Goal: Book appointment/travel/reservation

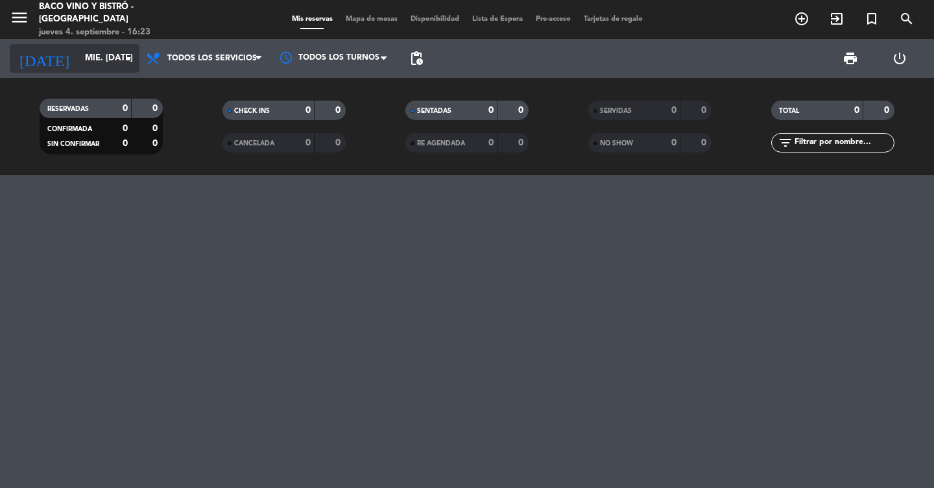
click at [124, 56] on icon "arrow_drop_down" at bounding box center [129, 59] width 16 height 16
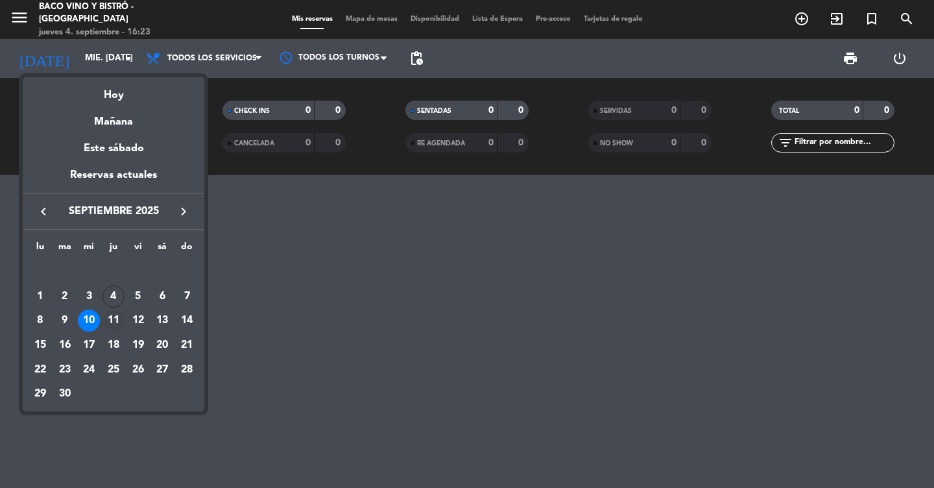
click at [114, 318] on div "11" at bounding box center [113, 320] width 22 height 22
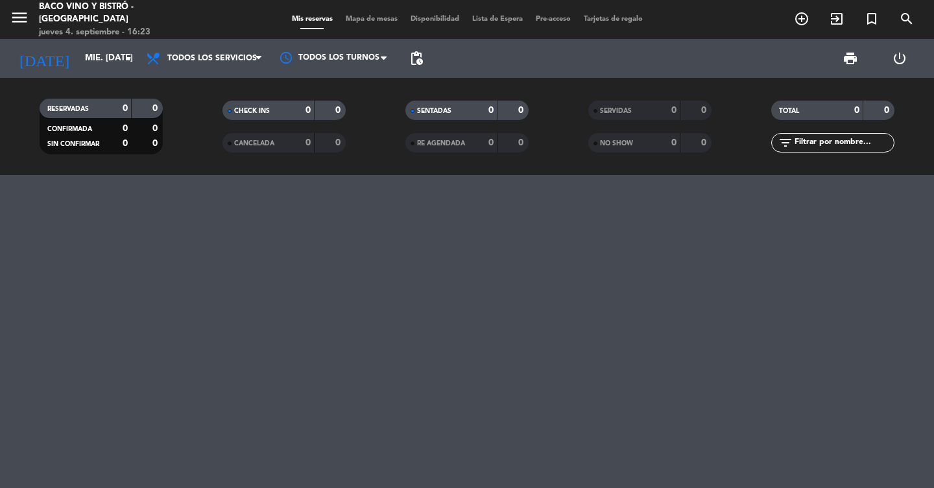
type input "[DEMOGRAPHIC_DATA] [DATE]"
click at [124, 60] on icon "arrow_drop_down" at bounding box center [129, 59] width 16 height 16
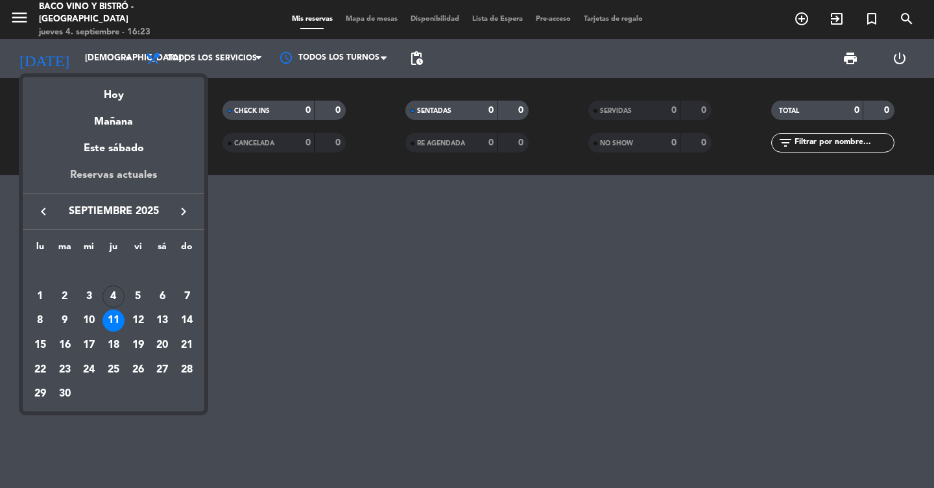
click at [94, 176] on div "Reservas actuales" at bounding box center [114, 180] width 182 height 27
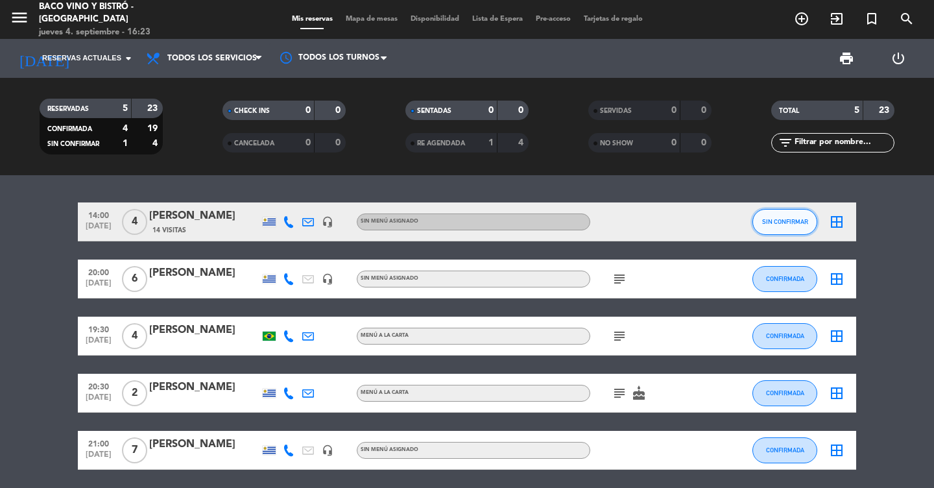
click at [779, 233] on button "SIN CONFIRMAR" at bounding box center [784, 222] width 65 height 26
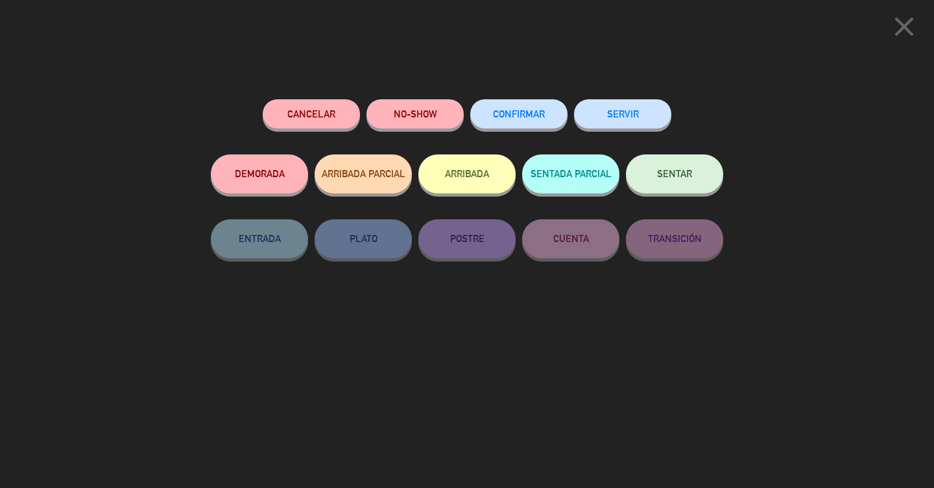
click at [513, 108] on button "CONFIRMAR" at bounding box center [518, 113] width 97 height 29
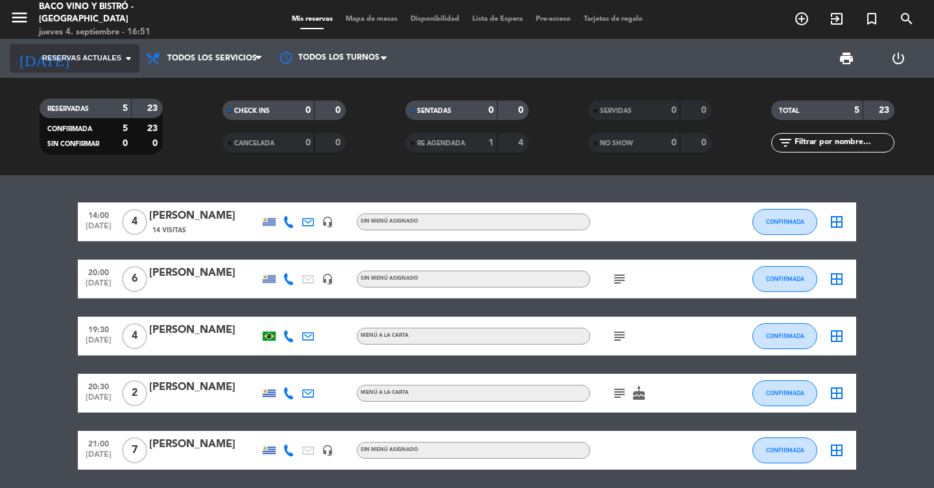
click at [121, 58] on icon "arrow_drop_down" at bounding box center [129, 59] width 16 height 16
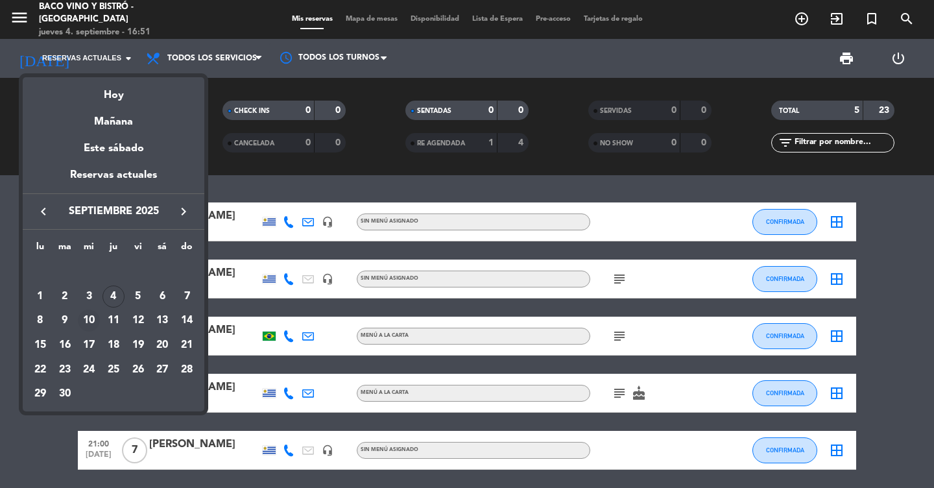
click at [93, 325] on div "10" at bounding box center [89, 320] width 22 height 22
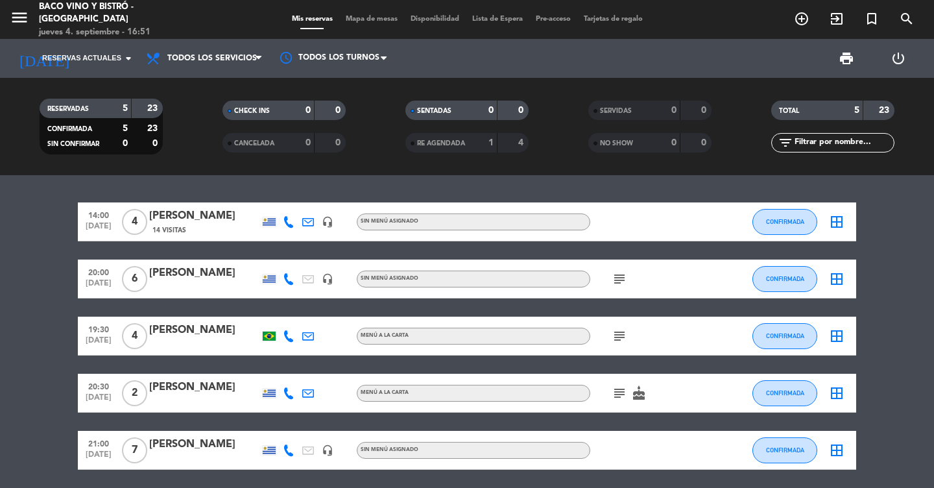
type input "mié. [DATE]"
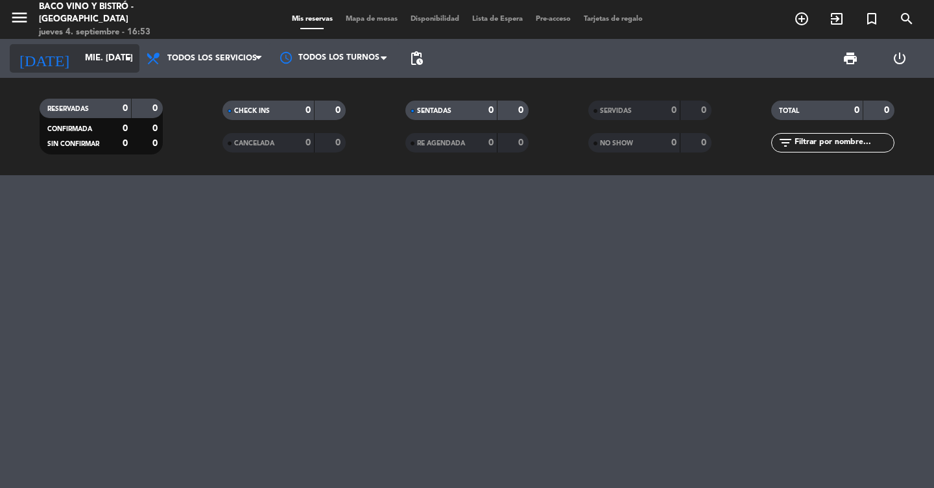
click at [132, 64] on icon "arrow_drop_down" at bounding box center [129, 59] width 16 height 16
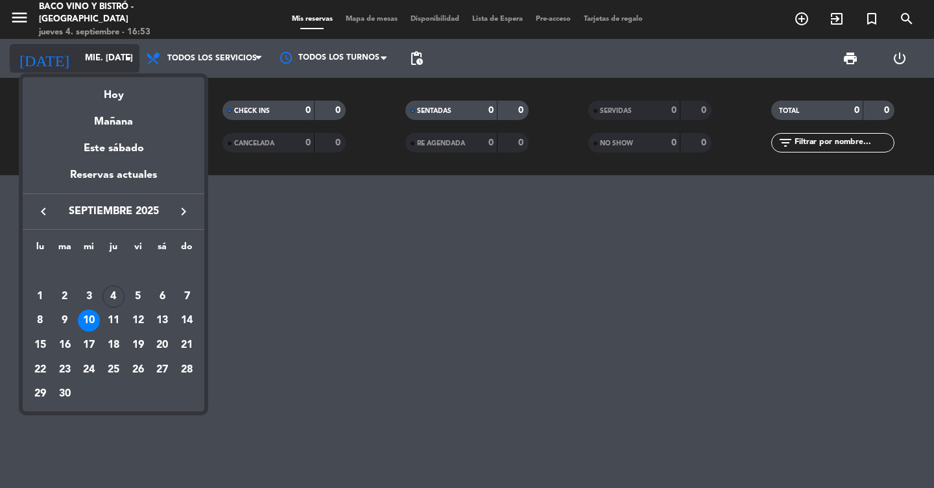
click at [132, 64] on div at bounding box center [467, 244] width 934 height 488
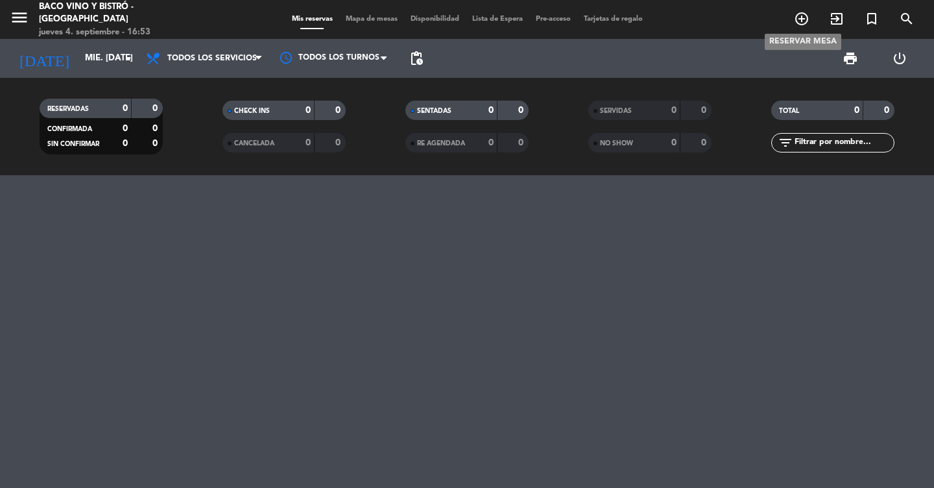
click at [802, 18] on icon "add_circle_outline" at bounding box center [802, 19] width 16 height 16
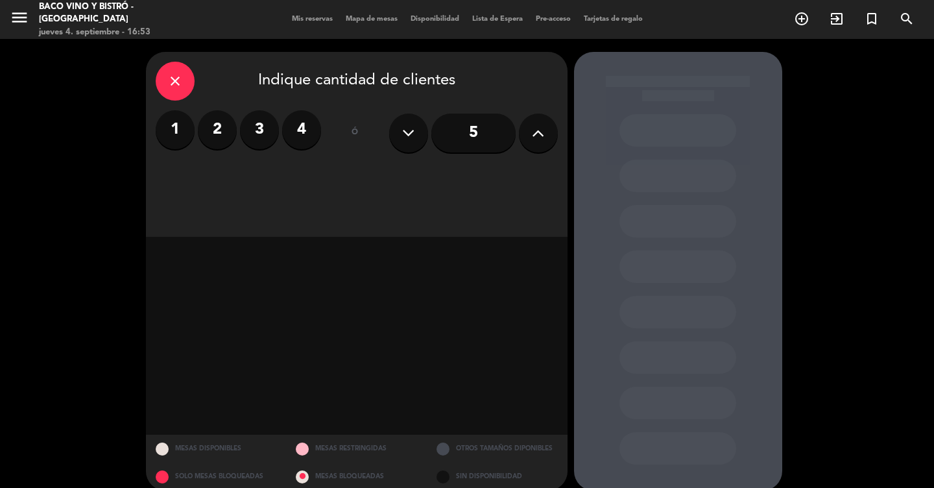
click at [539, 126] on icon at bounding box center [538, 132] width 12 height 19
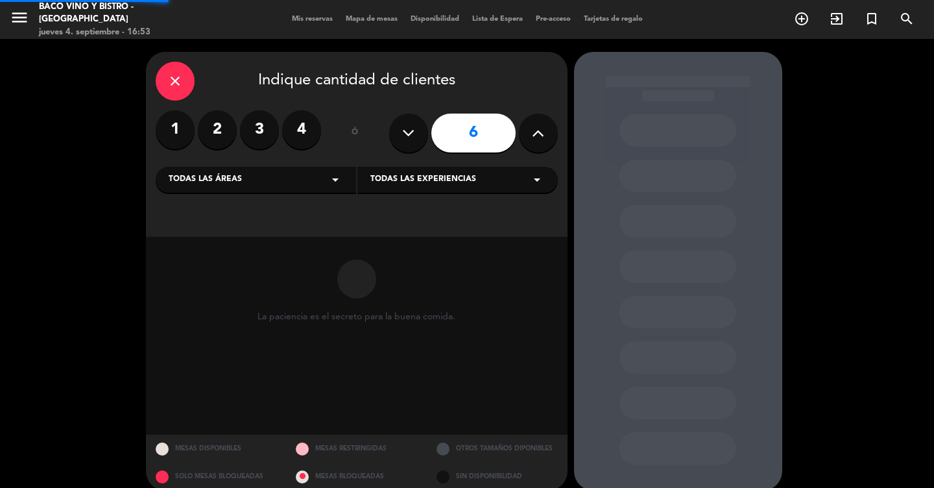
click at [539, 126] on icon at bounding box center [538, 132] width 12 height 19
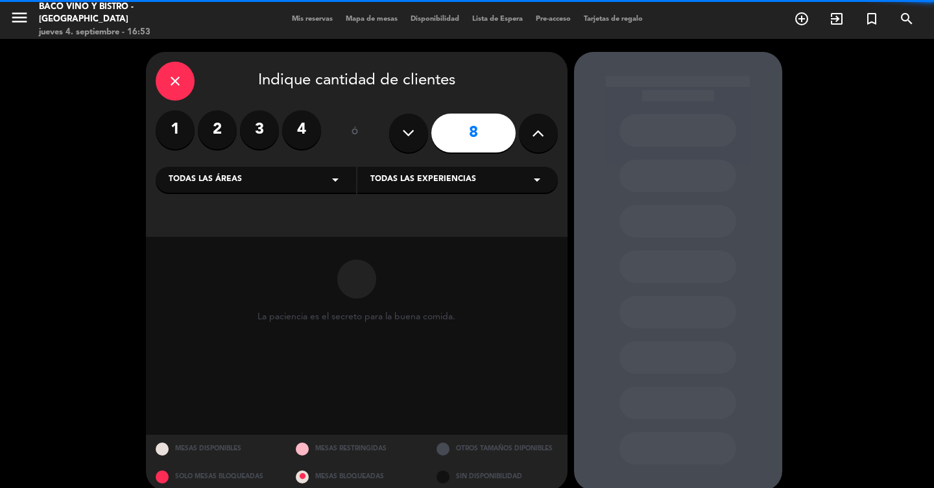
click at [539, 126] on icon at bounding box center [538, 132] width 12 height 19
type input "10"
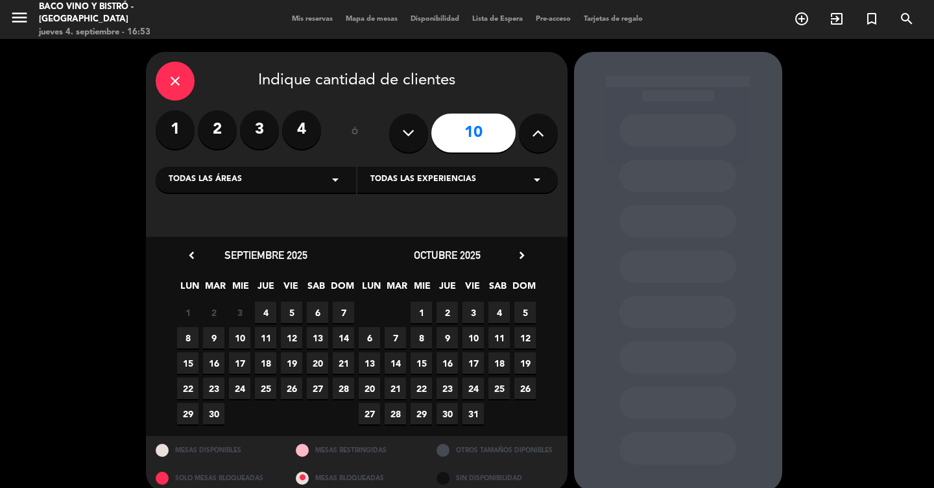
click at [242, 345] on span "10" at bounding box center [239, 337] width 21 height 21
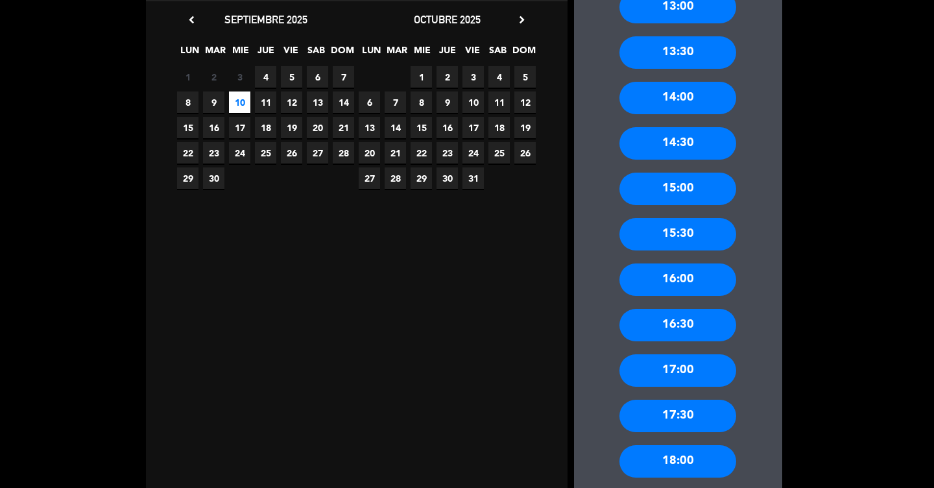
scroll to position [246, 0]
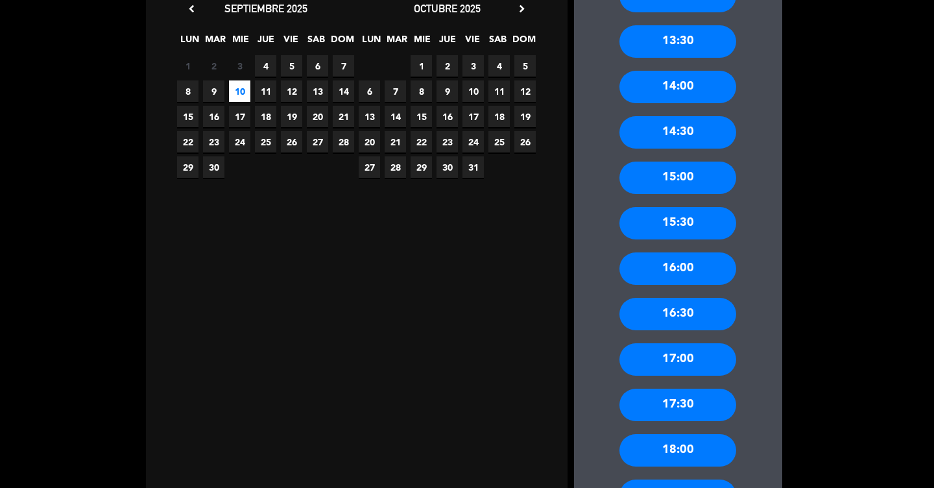
click at [682, 355] on div "17:00" at bounding box center [677, 359] width 117 height 32
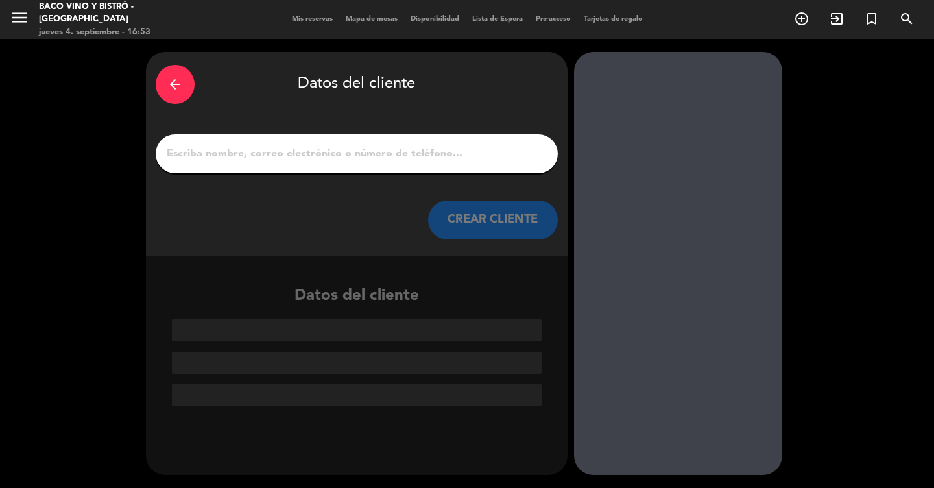
click at [388, 154] on input "1" at bounding box center [356, 154] width 383 height 18
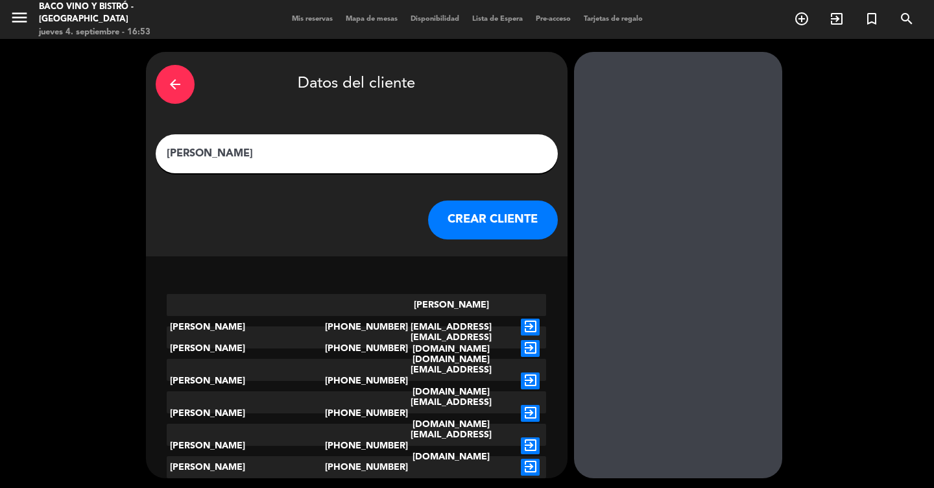
type input "[PERSON_NAME]"
click at [489, 211] on button "CREAR CLIENTE" at bounding box center [493, 219] width 130 height 39
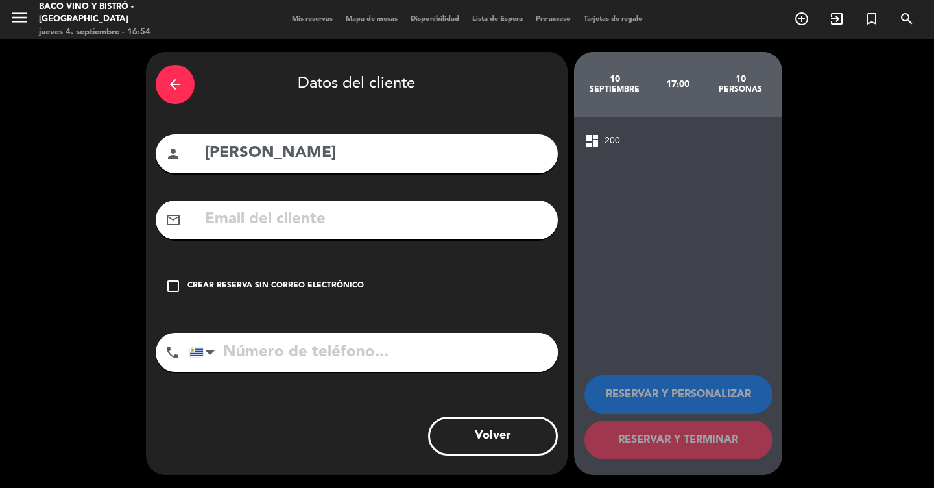
click at [283, 287] on div "Crear reserva sin correo electrónico" at bounding box center [275, 285] width 176 height 13
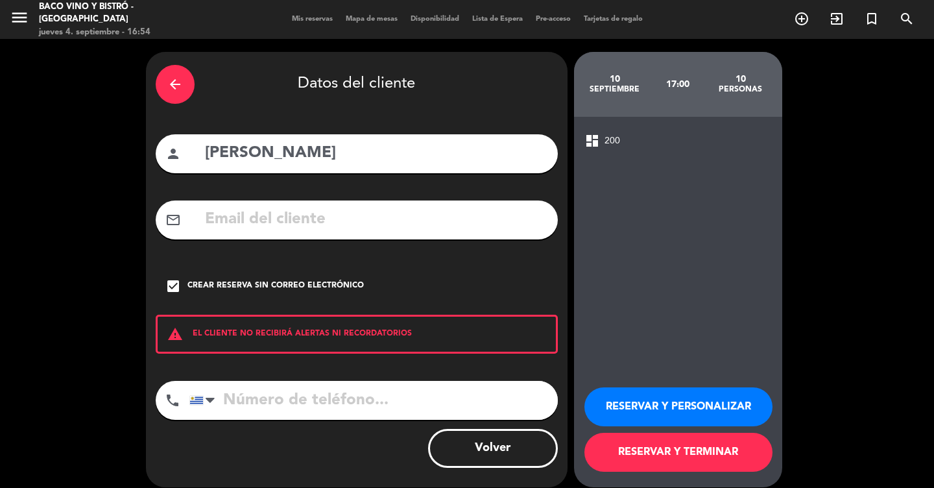
click at [311, 395] on input "tel" at bounding box center [373, 400] width 368 height 39
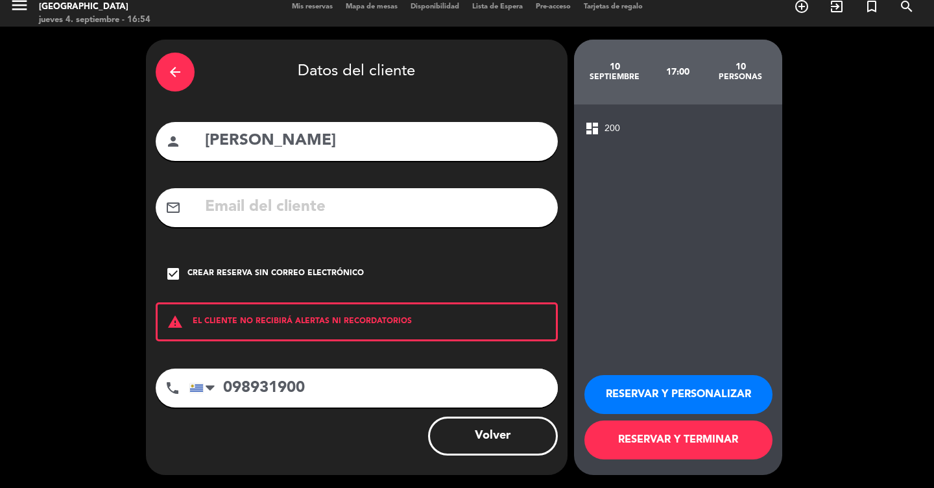
type input "098931900"
click at [674, 436] on button "RESERVAR Y TERMINAR" at bounding box center [678, 439] width 188 height 39
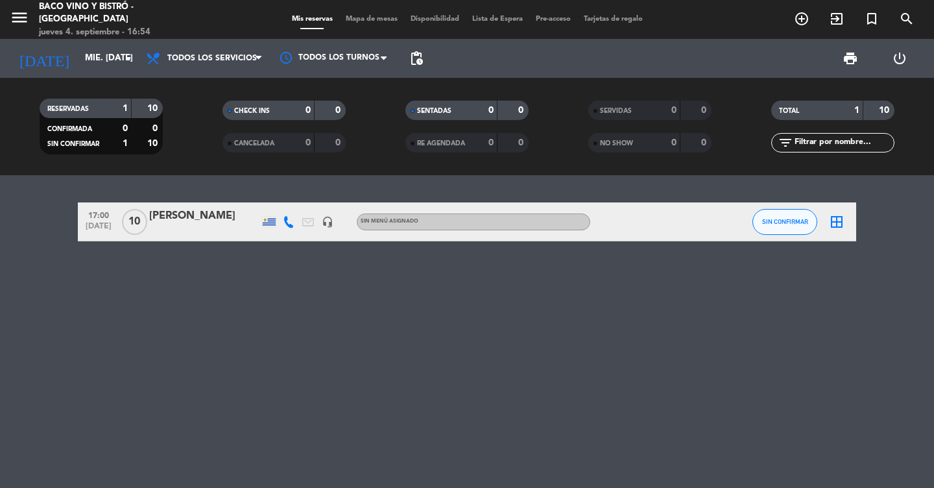
click at [200, 229] on div at bounding box center [204, 230] width 110 height 10
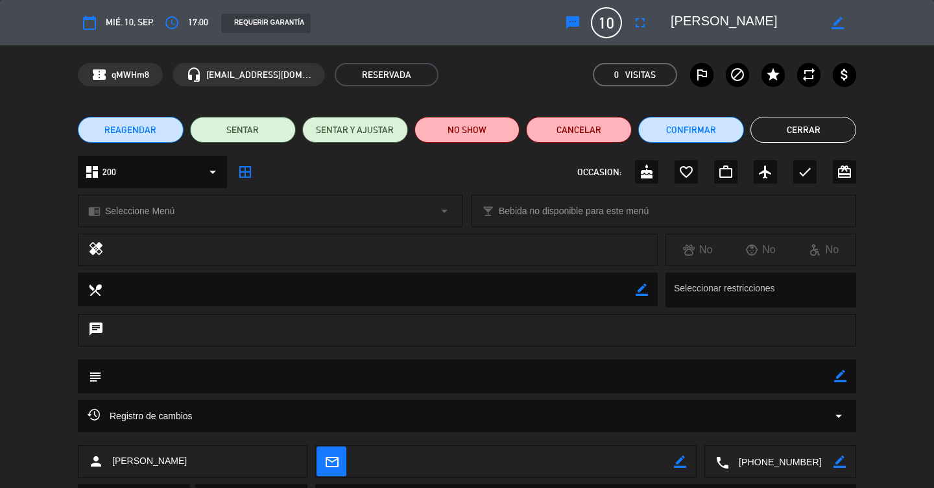
click at [837, 379] on icon "border_color" at bounding box center [840, 376] width 12 height 12
click at [728, 385] on textarea at bounding box center [468, 375] width 732 height 33
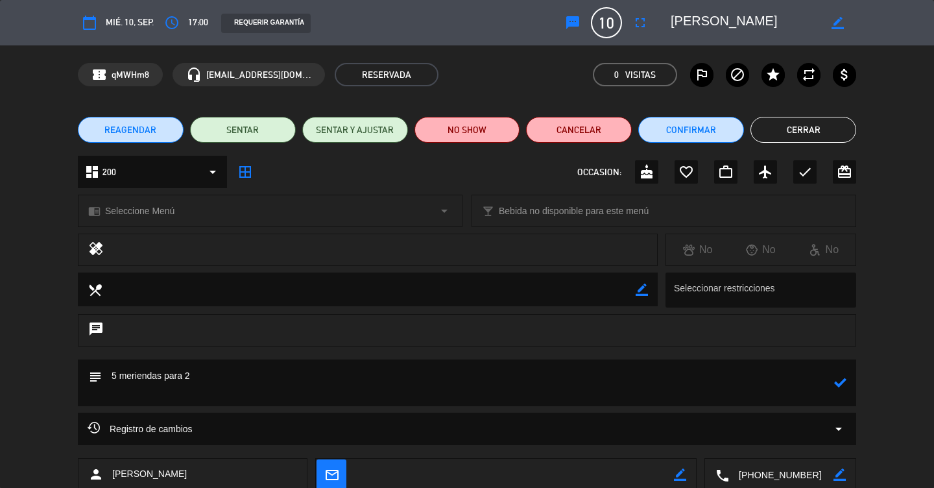
click at [842, 386] on icon at bounding box center [840, 382] width 12 height 12
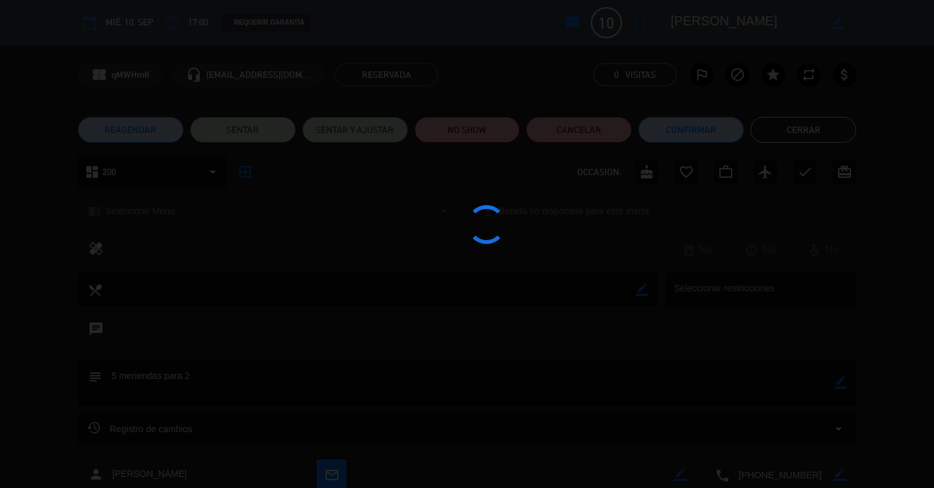
type textarea "5 meriendas para 2"
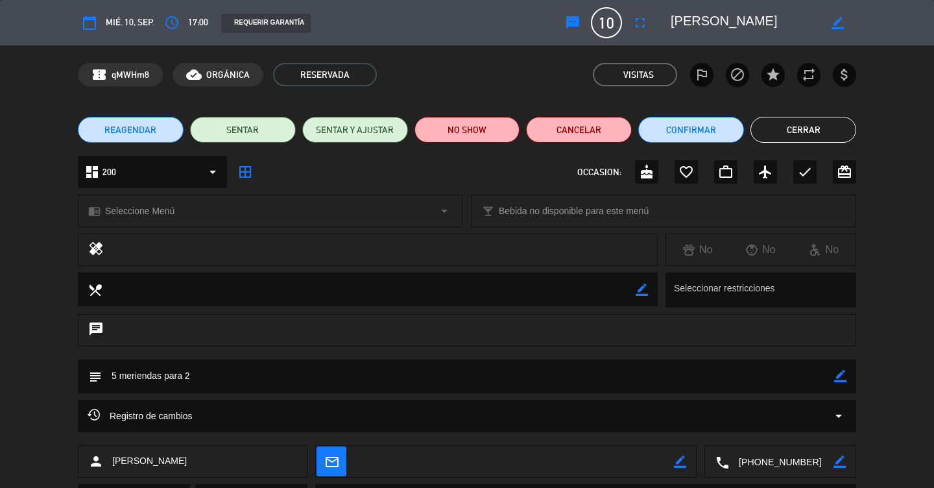
click at [115, 23] on span "mié. 10, sep." at bounding box center [130, 22] width 48 height 15
click at [88, 23] on icon "calendar_today" at bounding box center [90, 23] width 16 height 16
click at [91, 23] on icon "calendar_today" at bounding box center [90, 23] width 16 height 16
click at [702, 136] on button "Confirmar" at bounding box center [691, 130] width 106 height 26
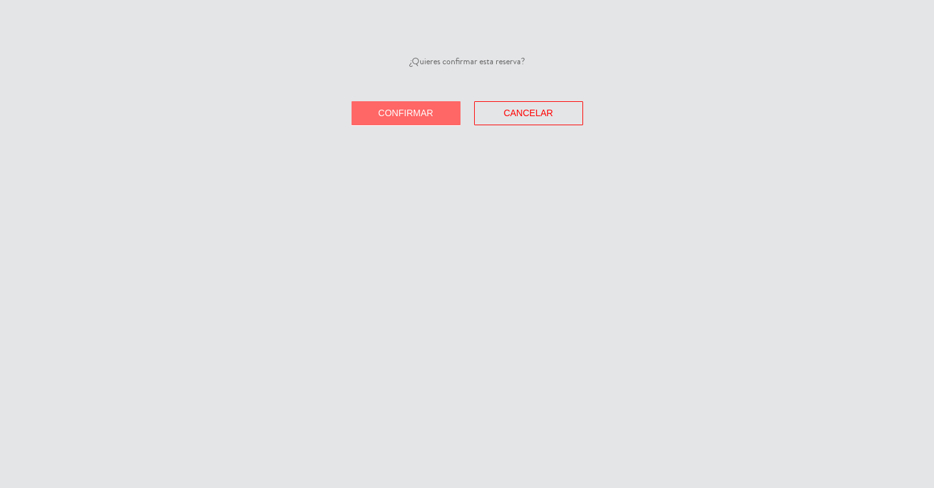
click at [450, 112] on button "Confirmar" at bounding box center [405, 113] width 109 height 24
